Goal: Check status

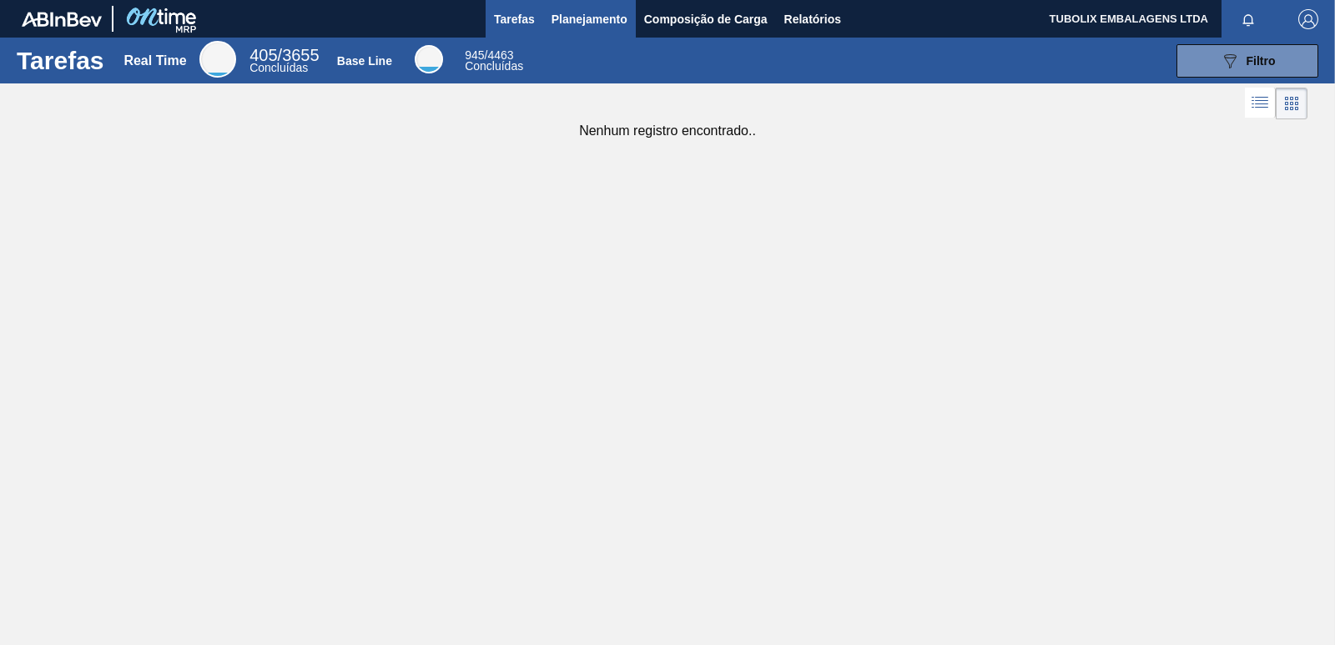
click at [600, 12] on span "Planejamento" at bounding box center [590, 19] width 76 height 20
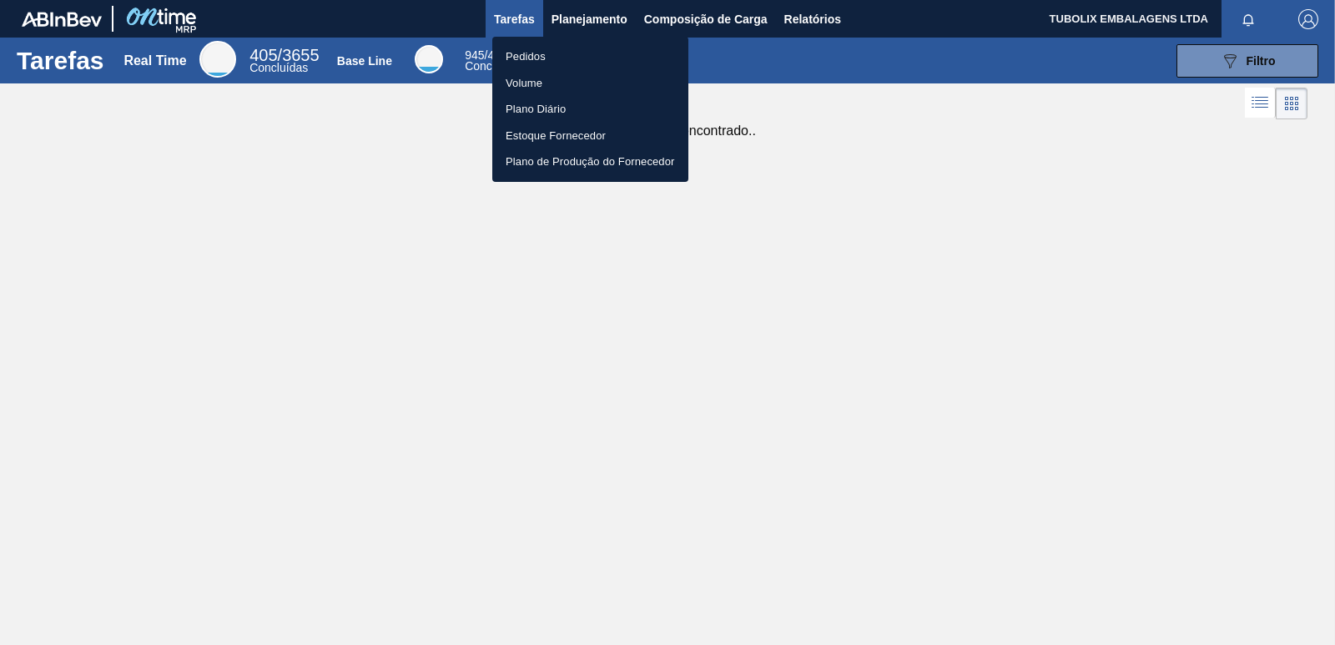
click at [524, 50] on li "Pedidos" at bounding box center [590, 56] width 196 height 27
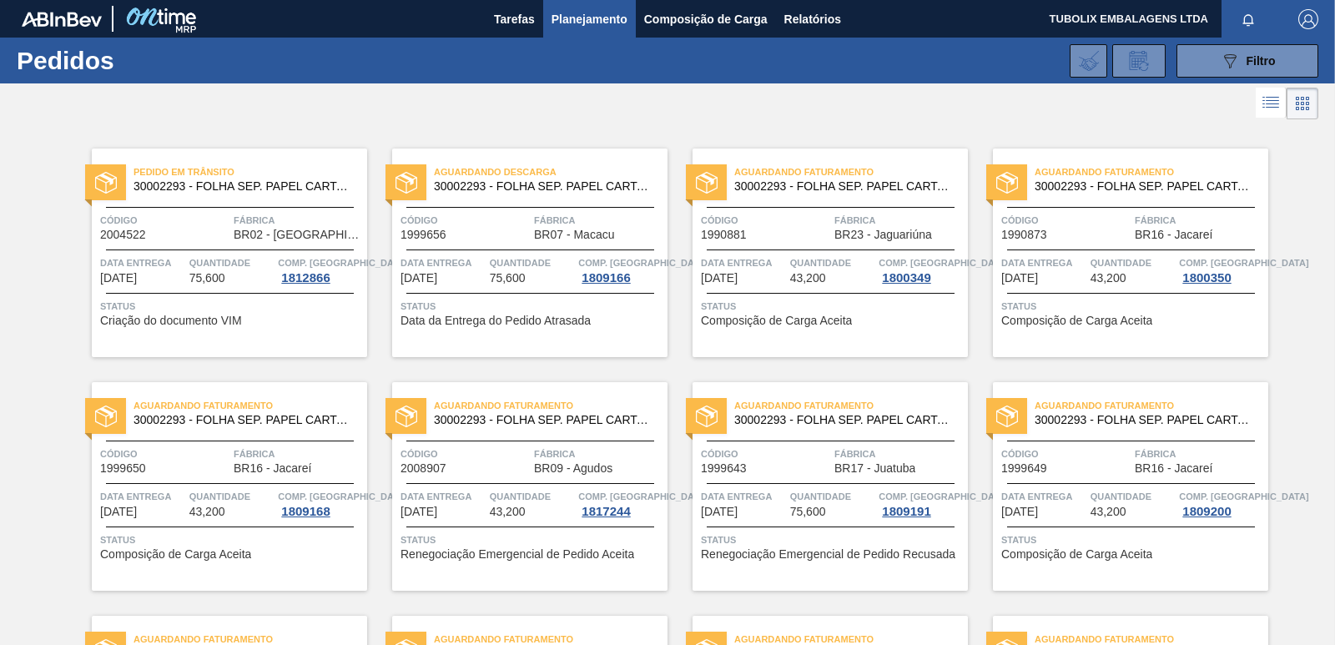
click at [602, 166] on span "Aguardando Descarga" at bounding box center [551, 172] width 234 height 17
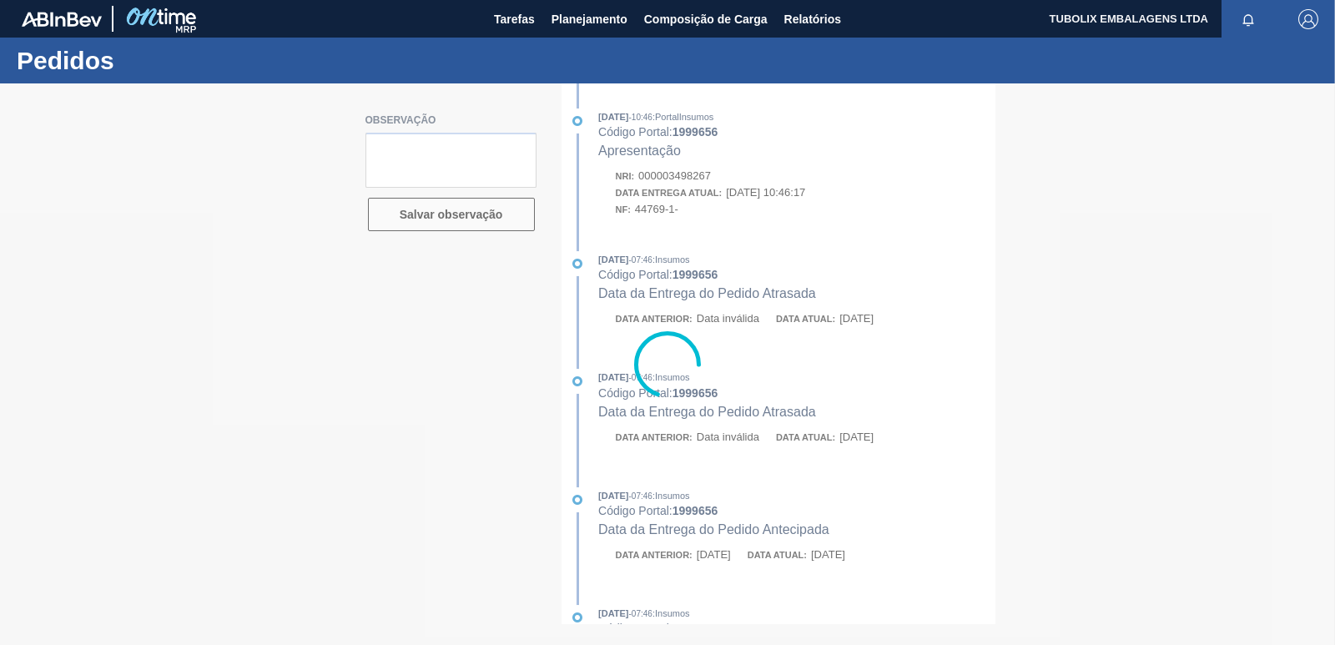
type textarea "[PERSON_NAME] [DATE]"
